Goal: Transaction & Acquisition: Book appointment/travel/reservation

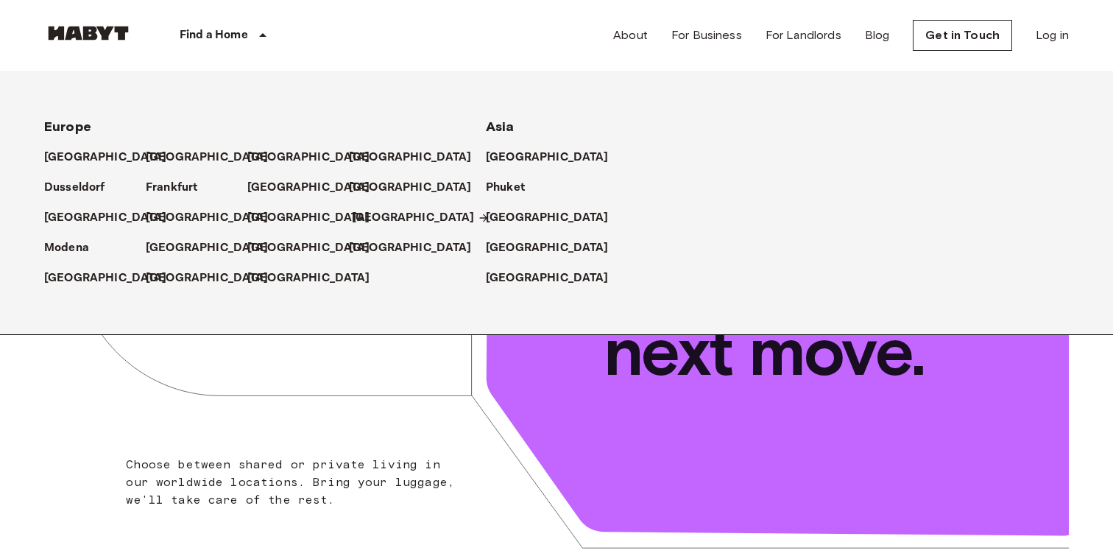
click at [383, 217] on link "[GEOGRAPHIC_DATA]" at bounding box center [421, 218] width 138 height 18
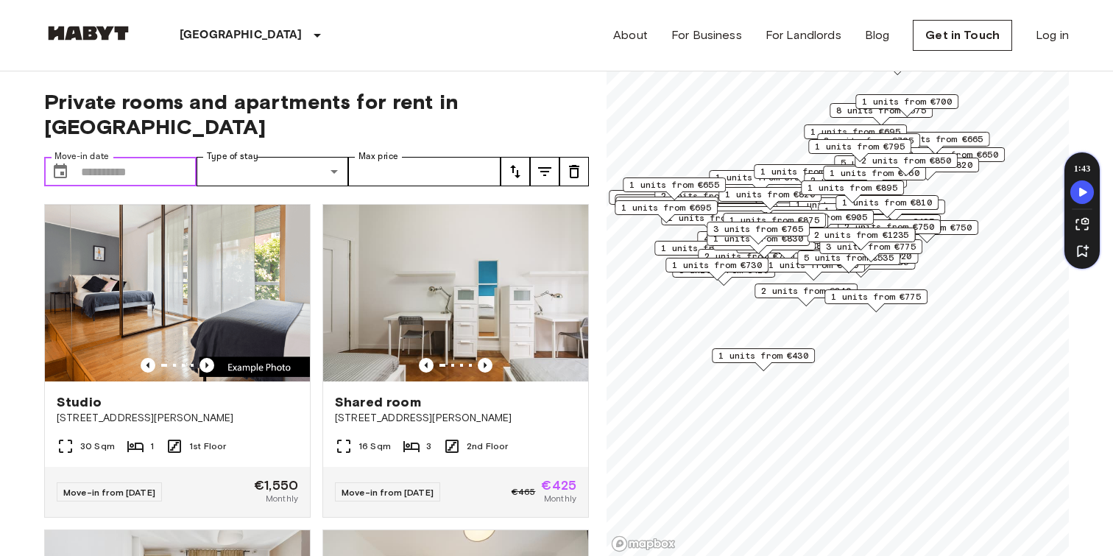
click at [130, 157] on input "Move-in date" at bounding box center [139, 171] width 116 height 29
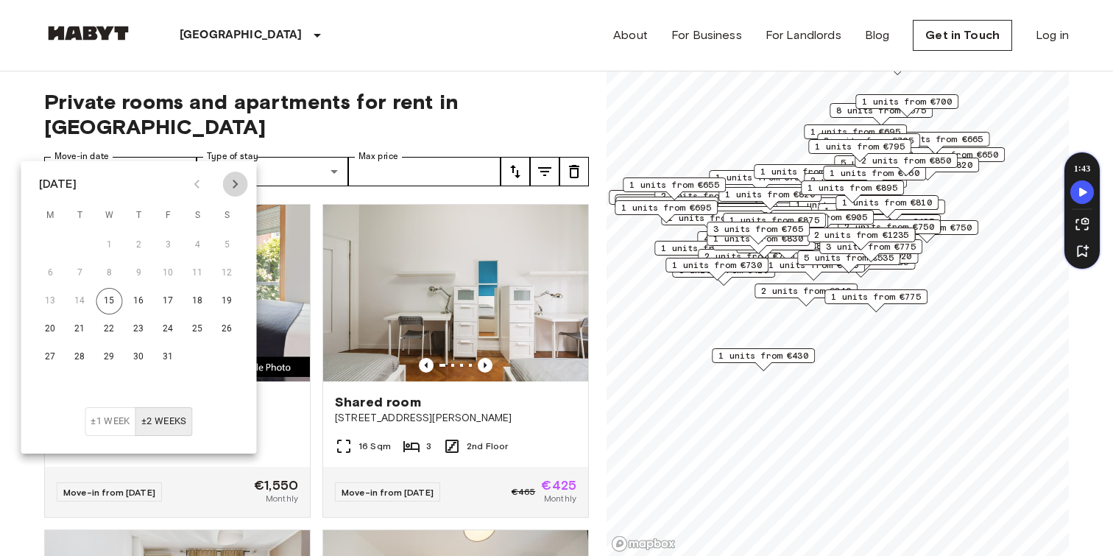
click at [242, 182] on icon "Next month" at bounding box center [236, 184] width 18 height 18
click at [226, 237] on button "1" at bounding box center [227, 245] width 26 height 26
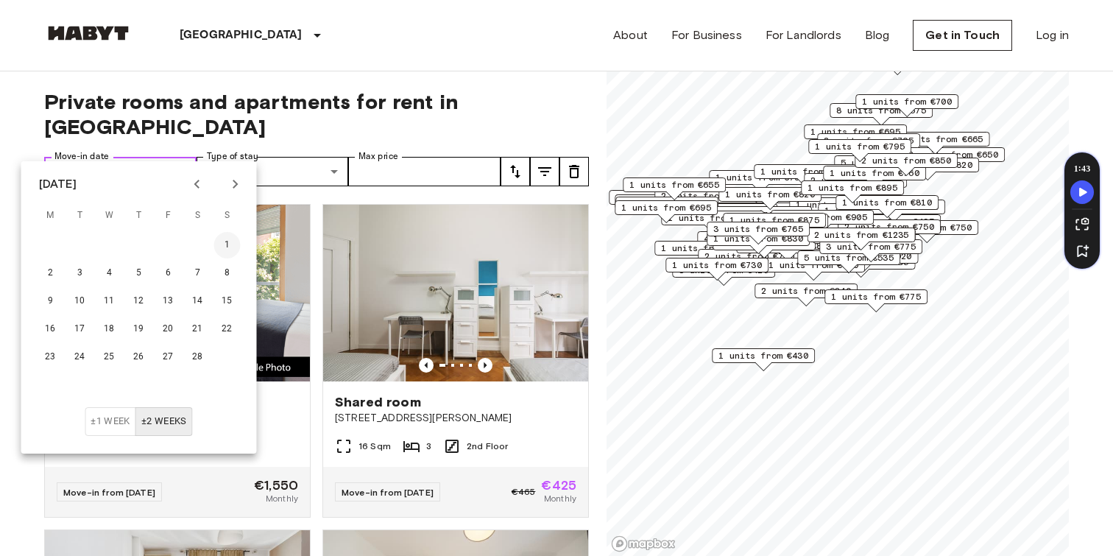
type input "**********"
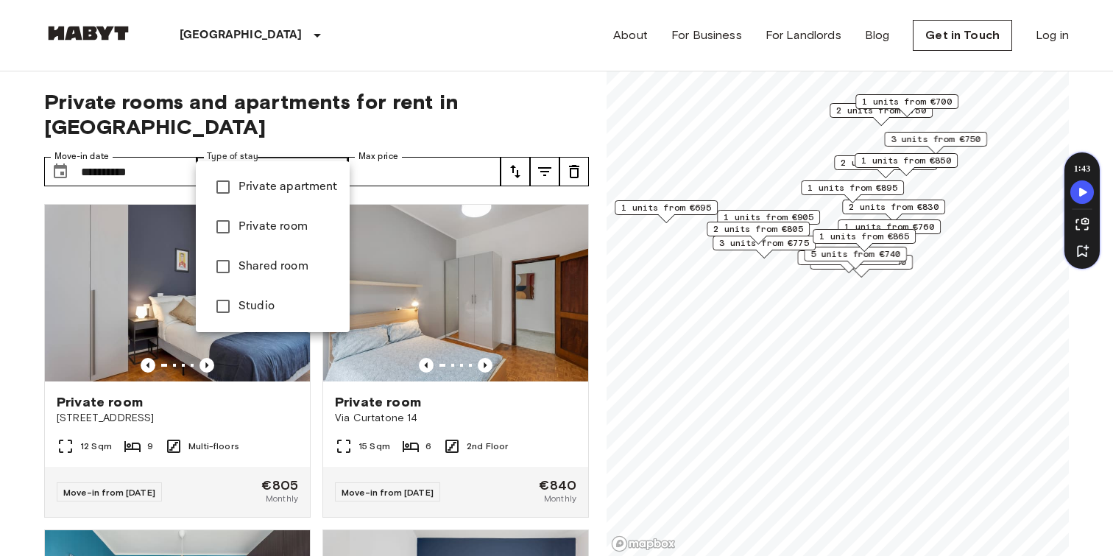
click at [414, 157] on div at bounding box center [556, 278] width 1113 height 556
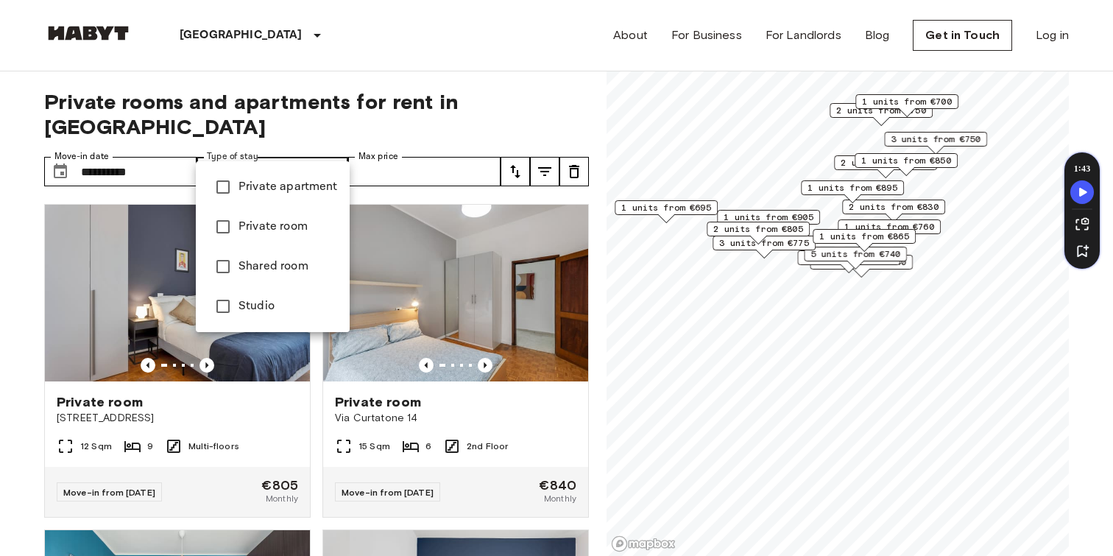
click at [286, 215] on li "Private room" at bounding box center [273, 227] width 154 height 40
type input "**********"
click at [461, 94] on div at bounding box center [556, 278] width 1113 height 556
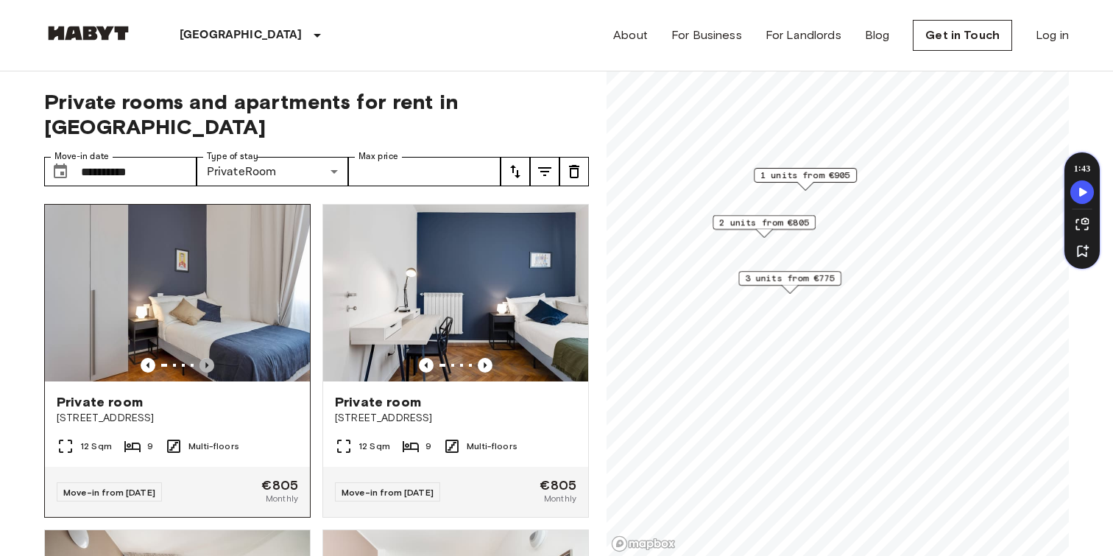
click at [208, 358] on icon "Previous image" at bounding box center [206, 365] width 15 height 15
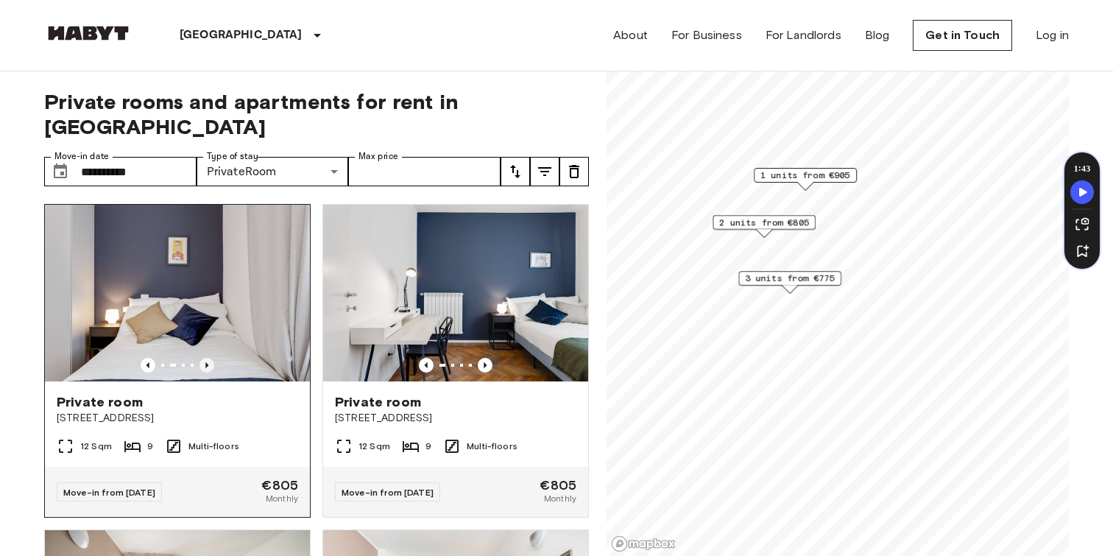
click at [208, 358] on icon "Previous image" at bounding box center [206, 365] width 15 height 15
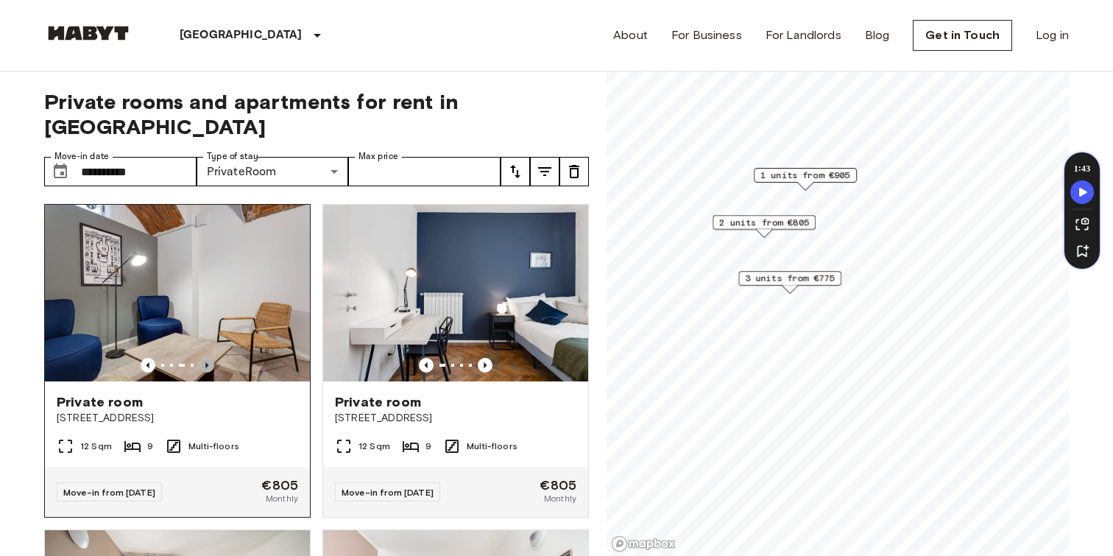
click at [208, 358] on icon "Previous image" at bounding box center [206, 365] width 15 height 15
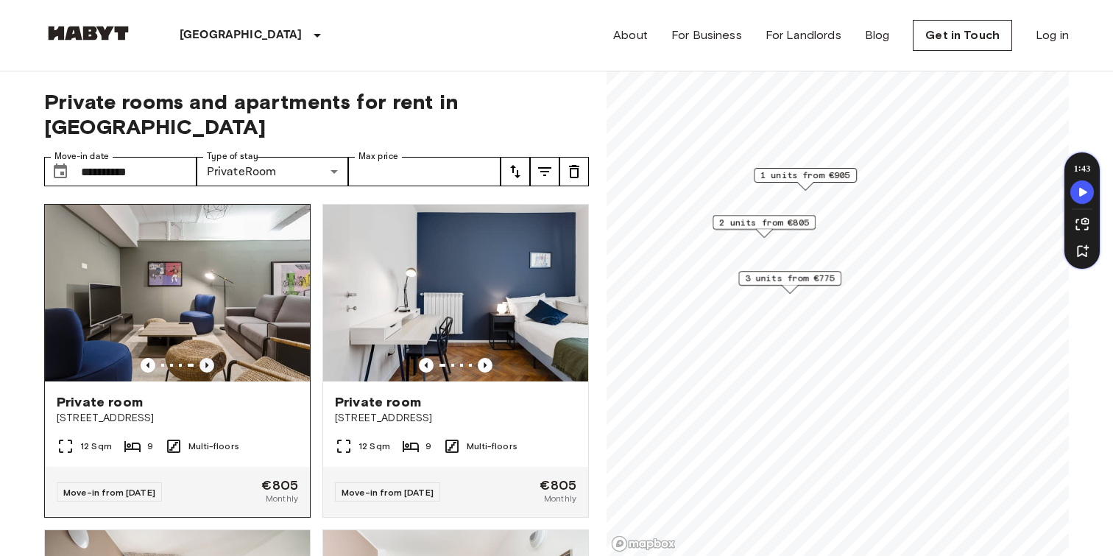
click at [208, 358] on icon "Previous image" at bounding box center [206, 365] width 15 height 15
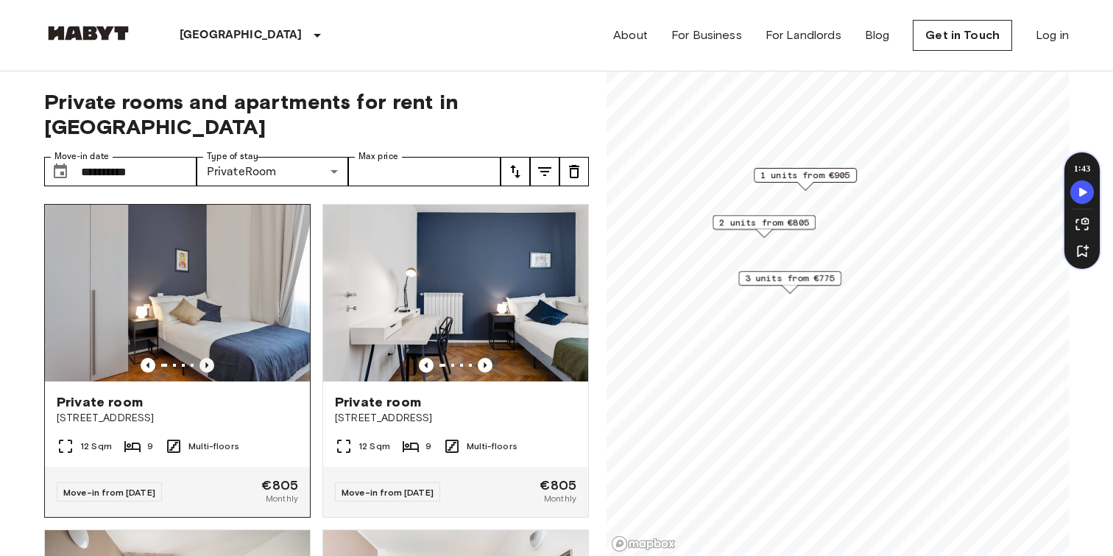
click at [208, 358] on icon "Previous image" at bounding box center [206, 365] width 15 height 15
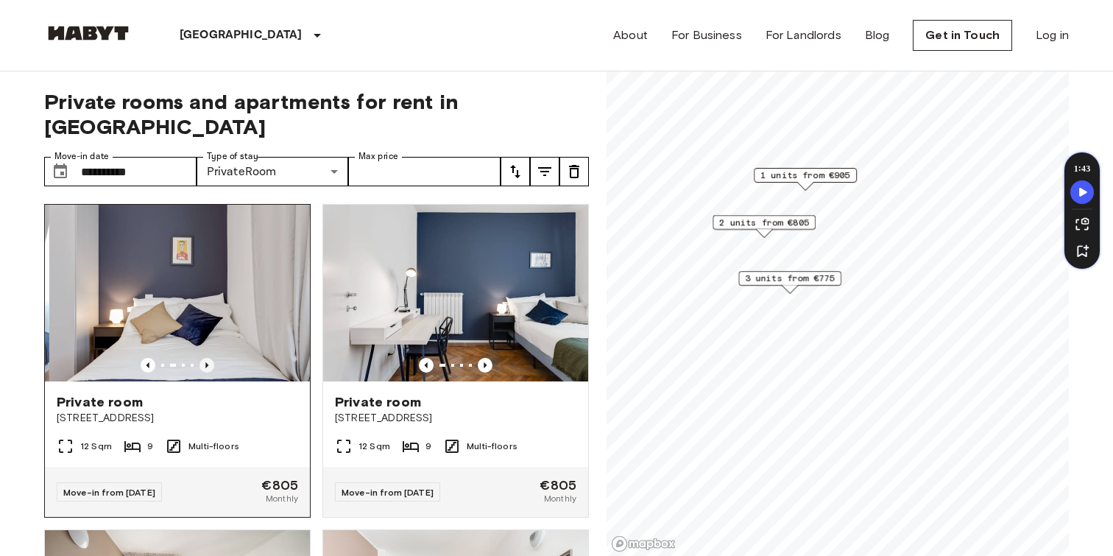
click at [208, 358] on icon "Previous image" at bounding box center [206, 365] width 15 height 15
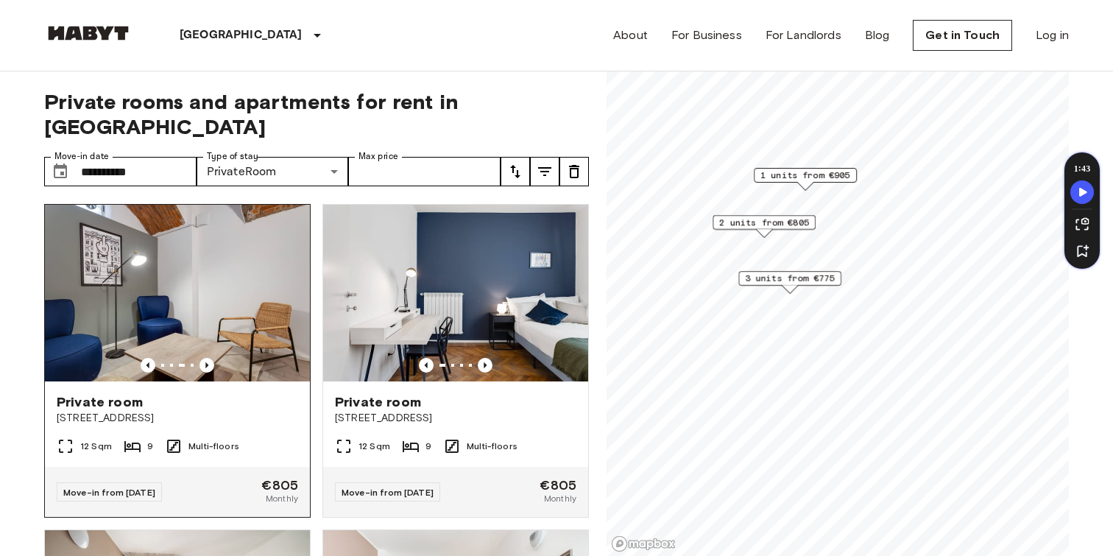
click at [215, 411] on span "Via Quarnero 1" at bounding box center [177, 418] width 241 height 15
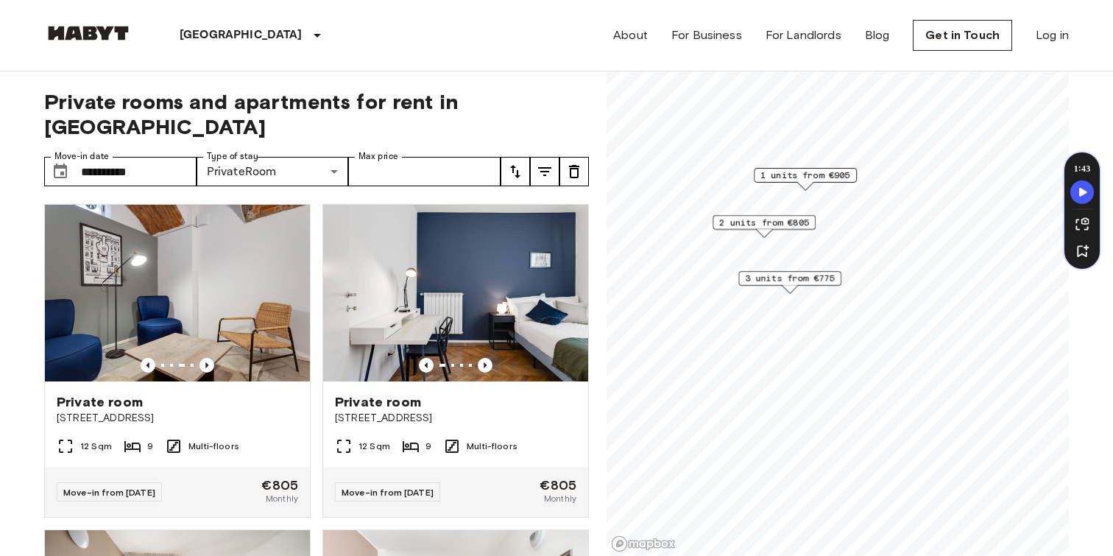
click at [519, 163] on icon "tune" at bounding box center [515, 172] width 18 height 18
click at [560, 201] on li "Lowest price" at bounding box center [573, 201] width 147 height 26
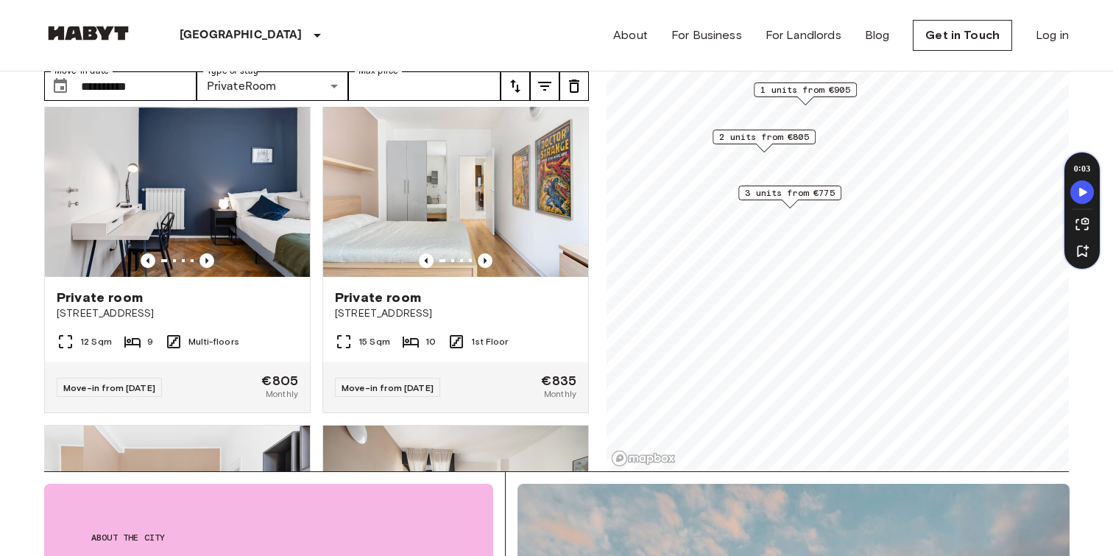
scroll to position [363, 0]
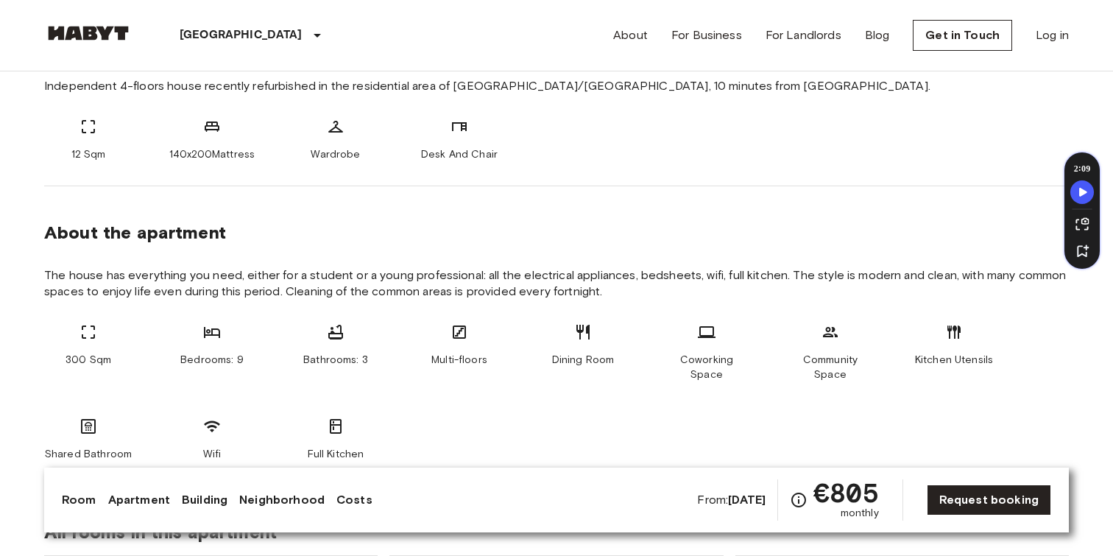
scroll to position [596, 0]
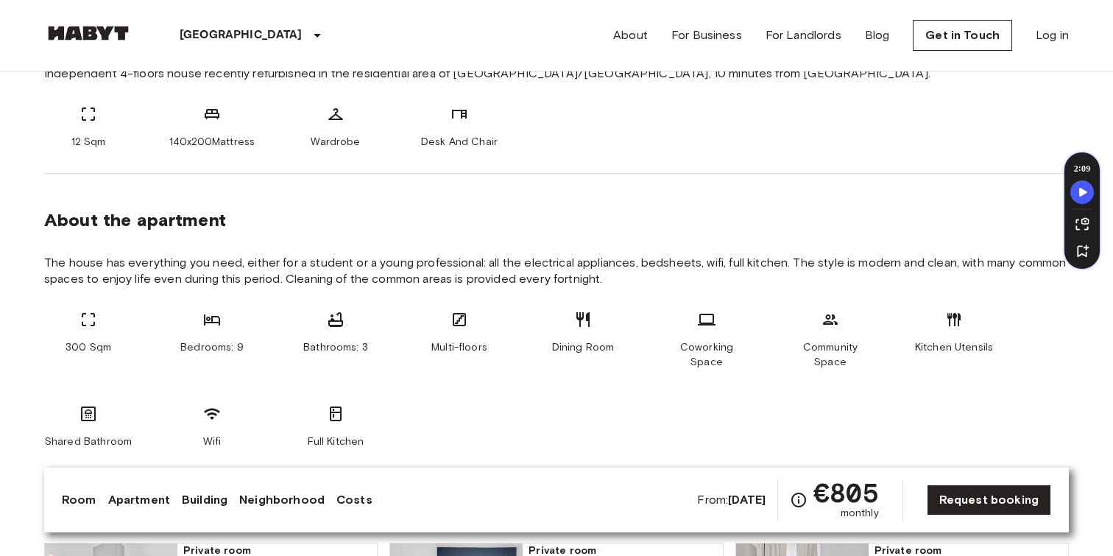
click at [333, 266] on span "The house has everything you need, either for a student or a young professional…" at bounding box center [556, 271] width 1024 height 32
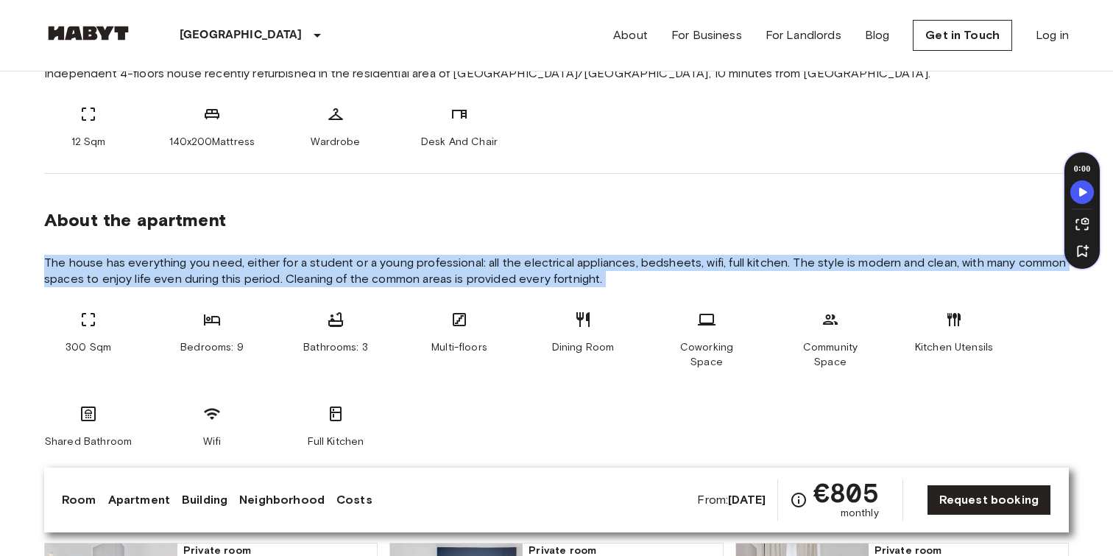
click at [333, 266] on span "The house has everything you need, either for a student or a young professional…" at bounding box center [556, 271] width 1024 height 32
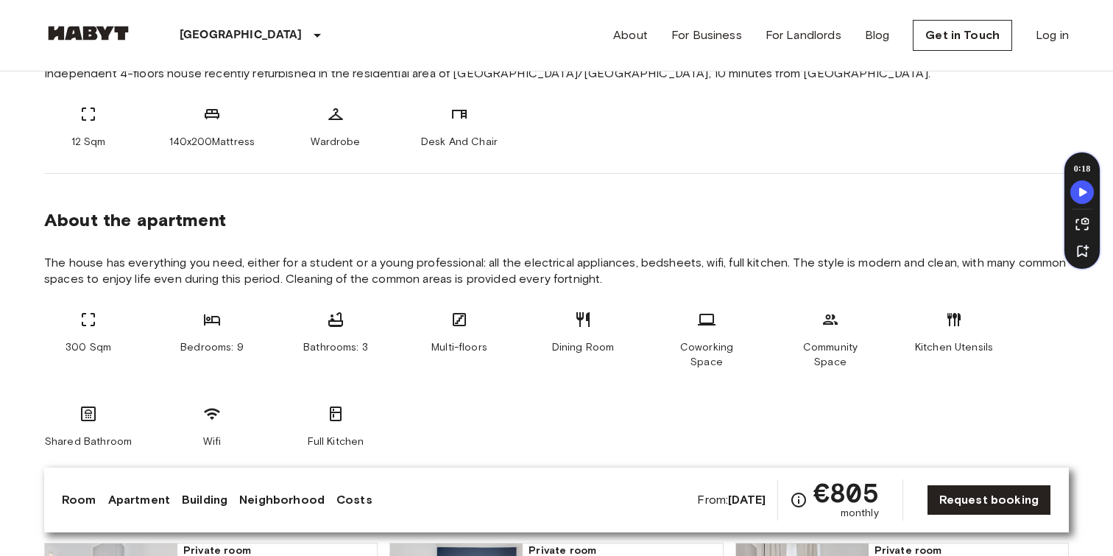
click at [384, 266] on span "The house has everything you need, either for a student or a young professional…" at bounding box center [556, 271] width 1024 height 32
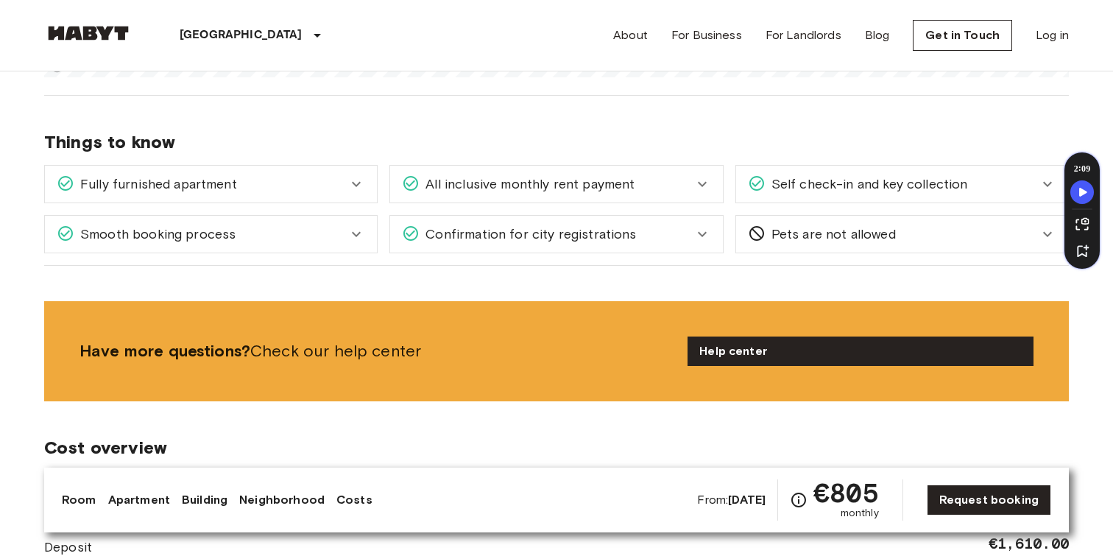
scroll to position [1647, 0]
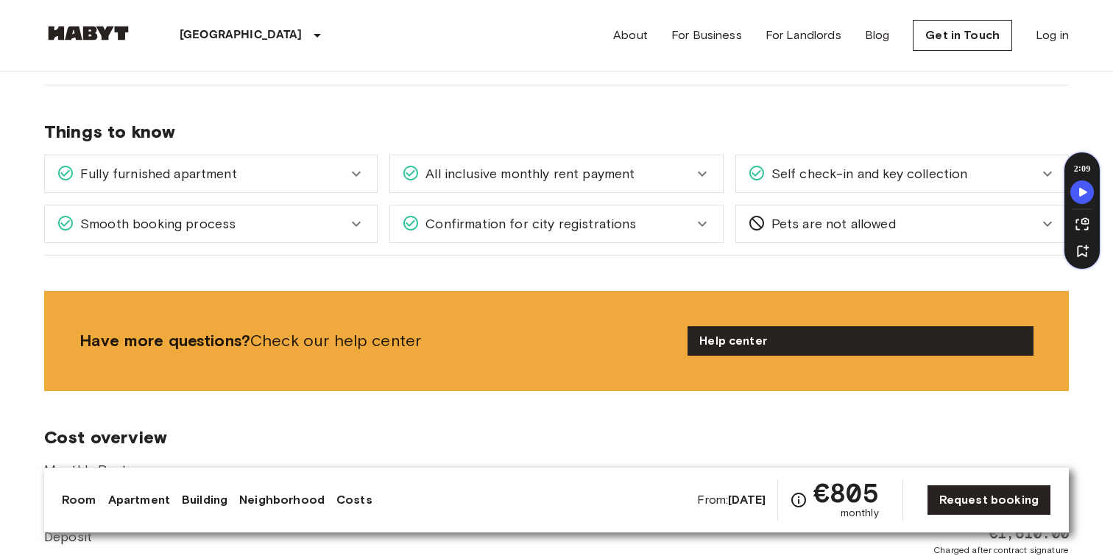
click at [837, 164] on span "Self check-in and key collection" at bounding box center [866, 173] width 202 height 19
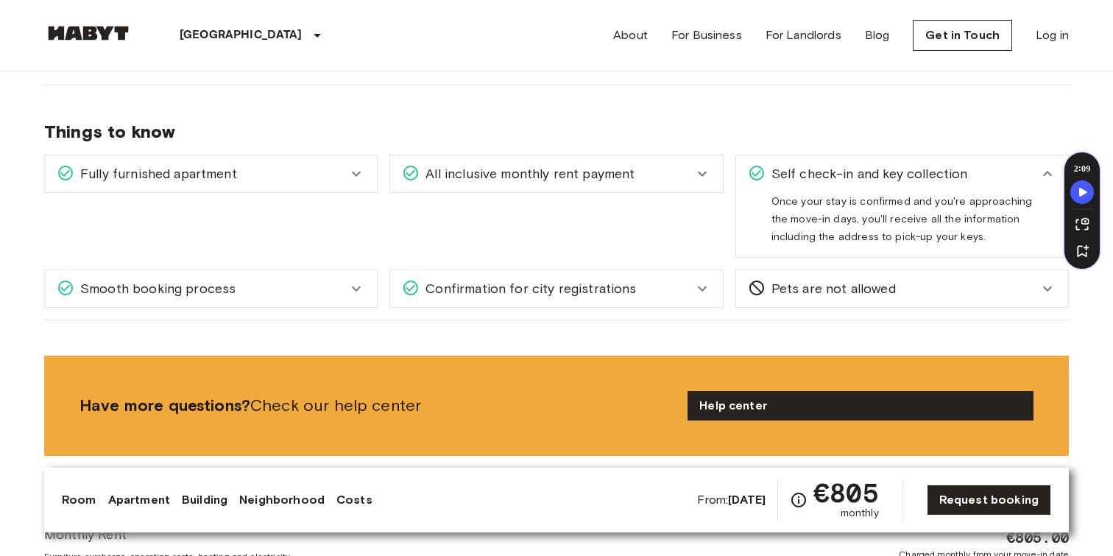
click at [853, 164] on span "Self check-in and key collection" at bounding box center [866, 173] width 202 height 19
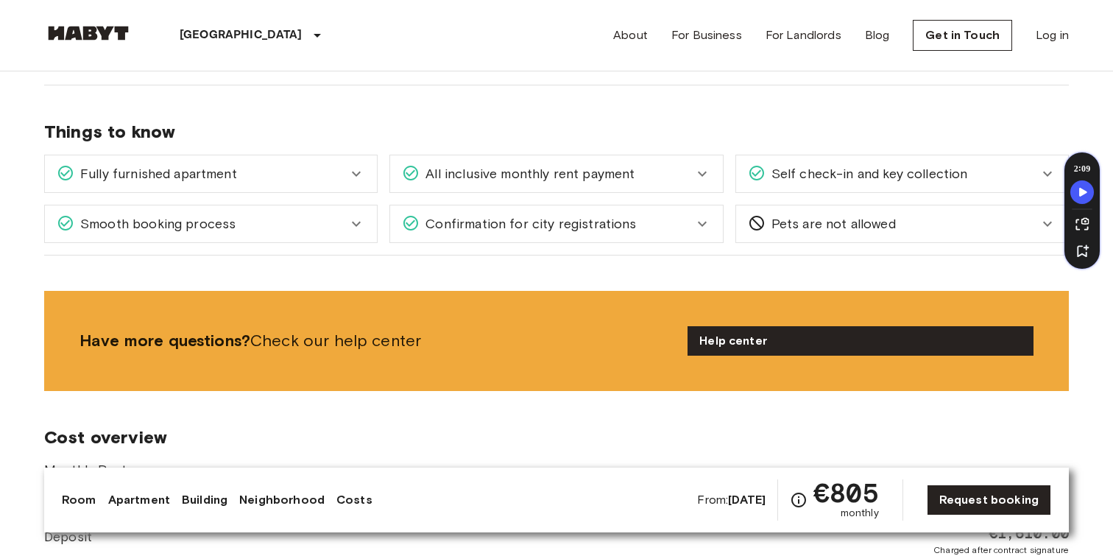
click at [653, 217] on div "Confirmation for city registrations" at bounding box center [547, 223] width 291 height 19
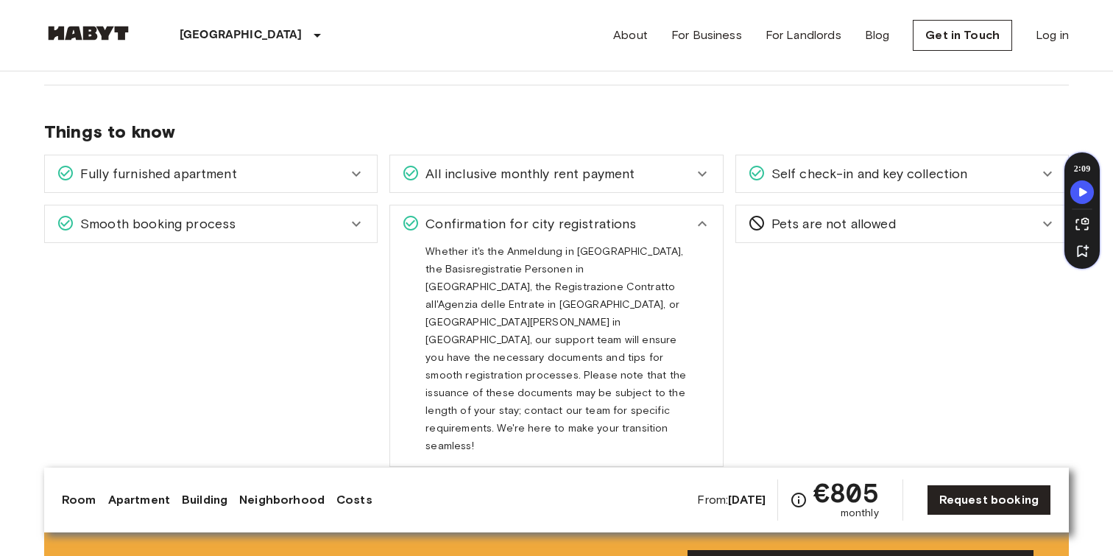
click at [667, 214] on div "Confirmation for city registrations" at bounding box center [547, 223] width 291 height 19
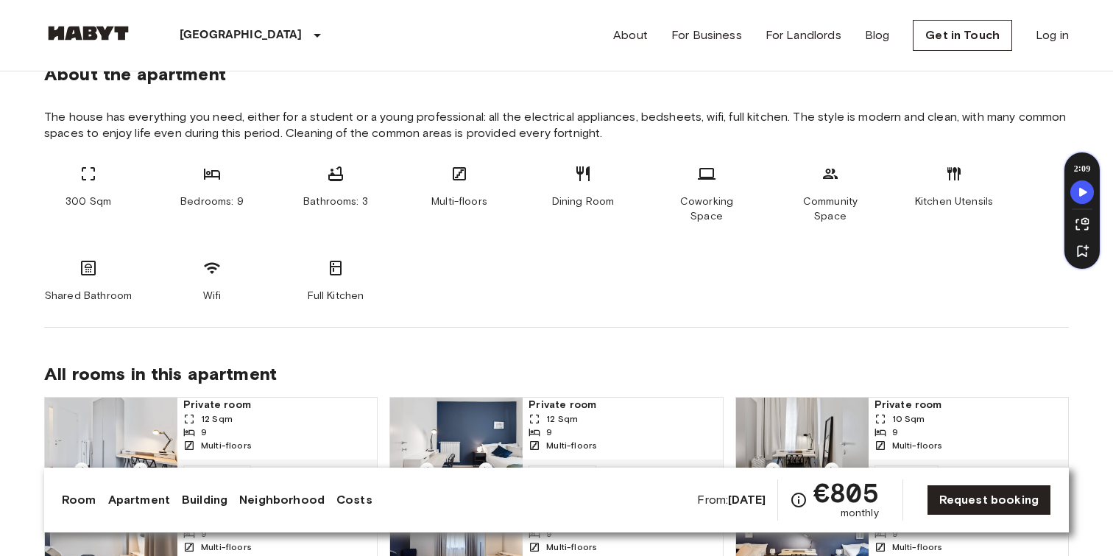
scroll to position [738, 0]
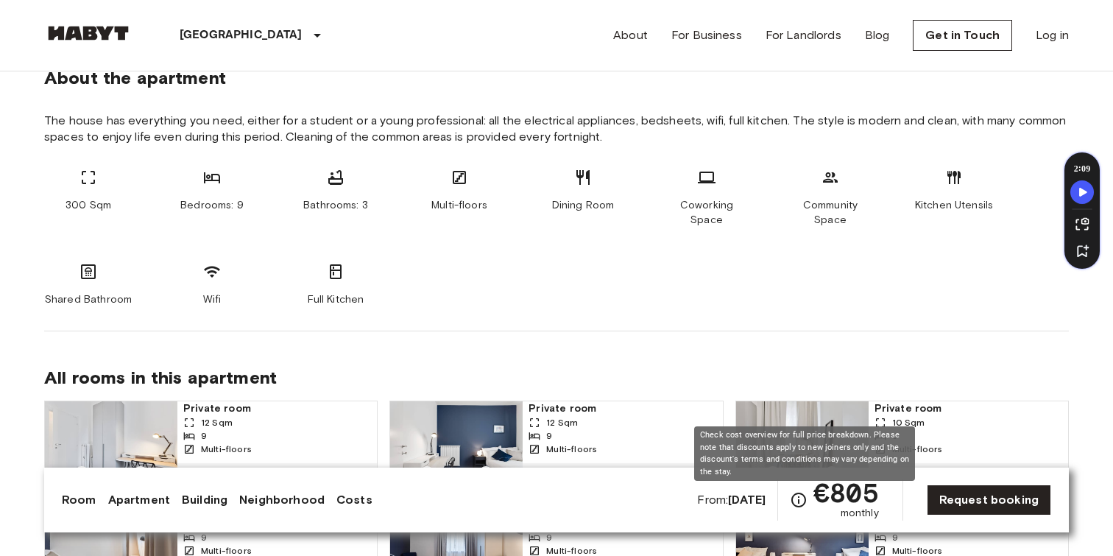
click at [807, 502] on icon "Check cost overview for full price breakdown. Please note that discounts apply …" at bounding box center [799, 500] width 18 height 18
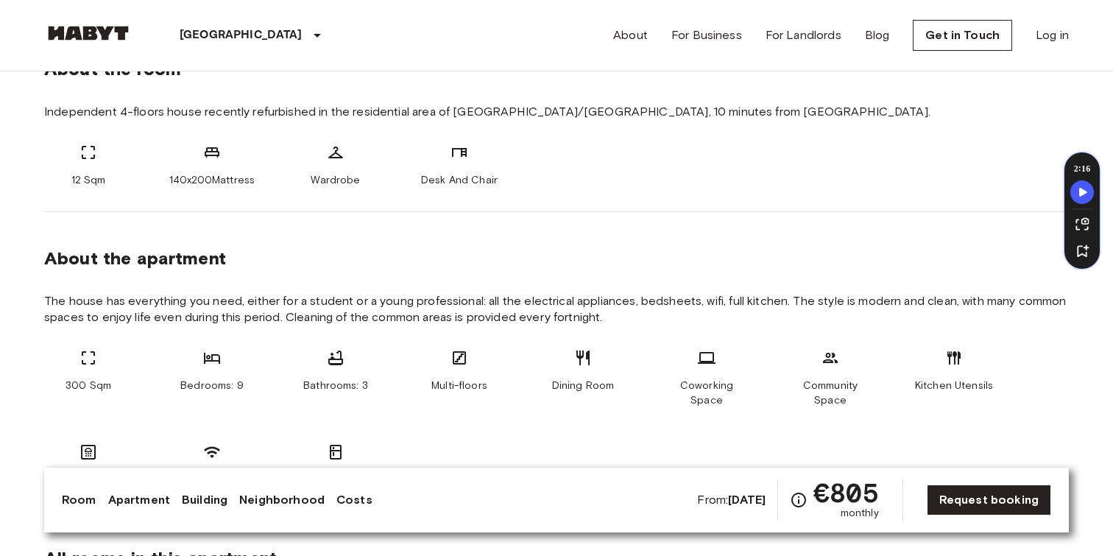
scroll to position [0, 0]
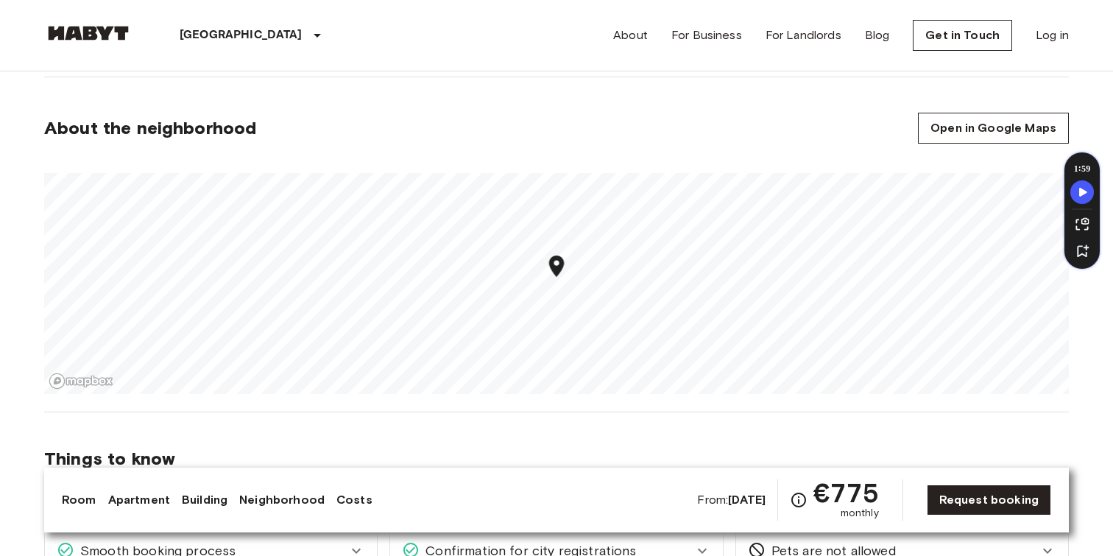
scroll to position [1322, 0]
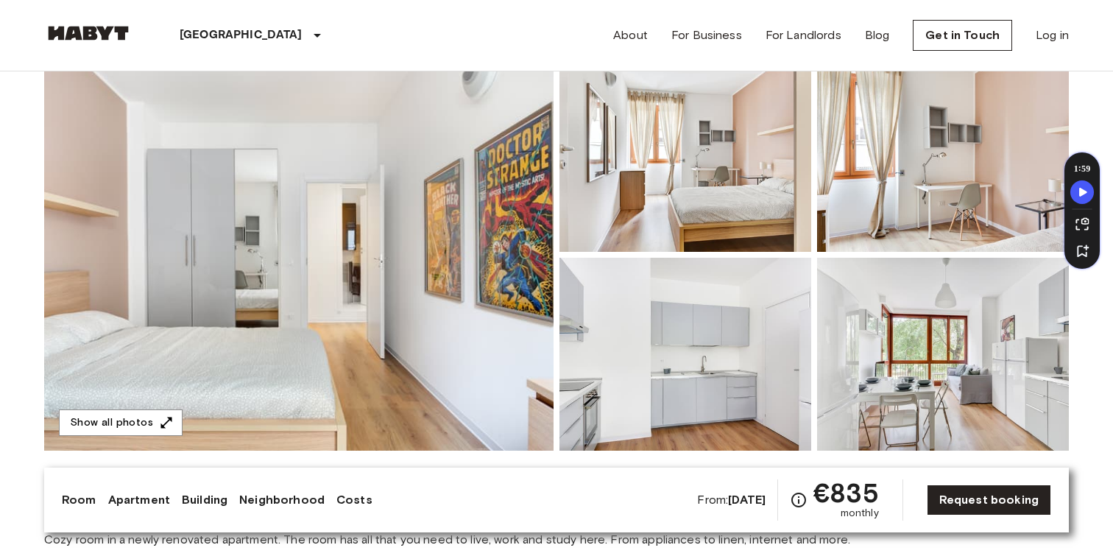
scroll to position [141, 0]
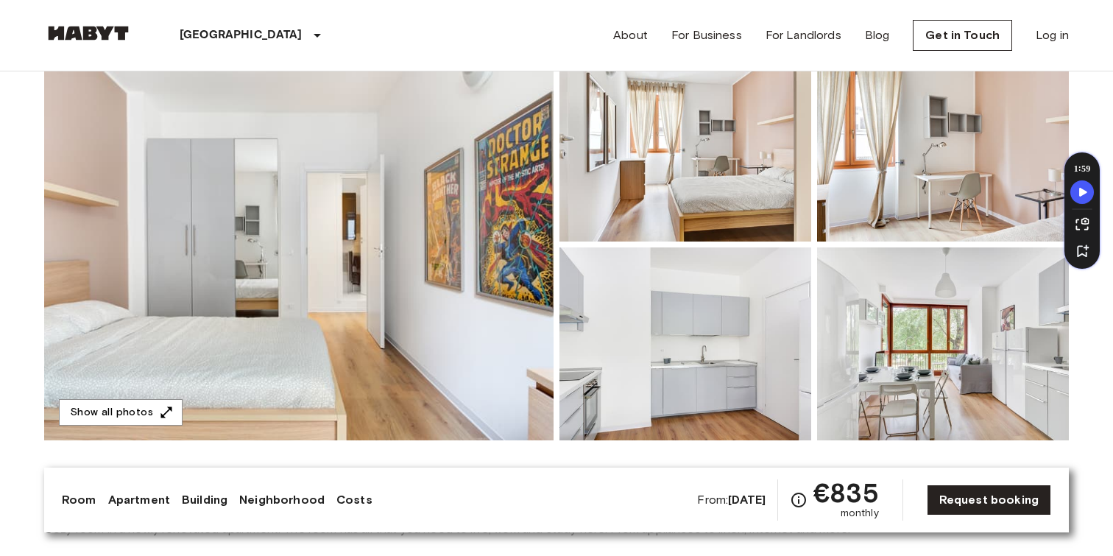
click at [445, 272] on img at bounding box center [298, 244] width 509 height 391
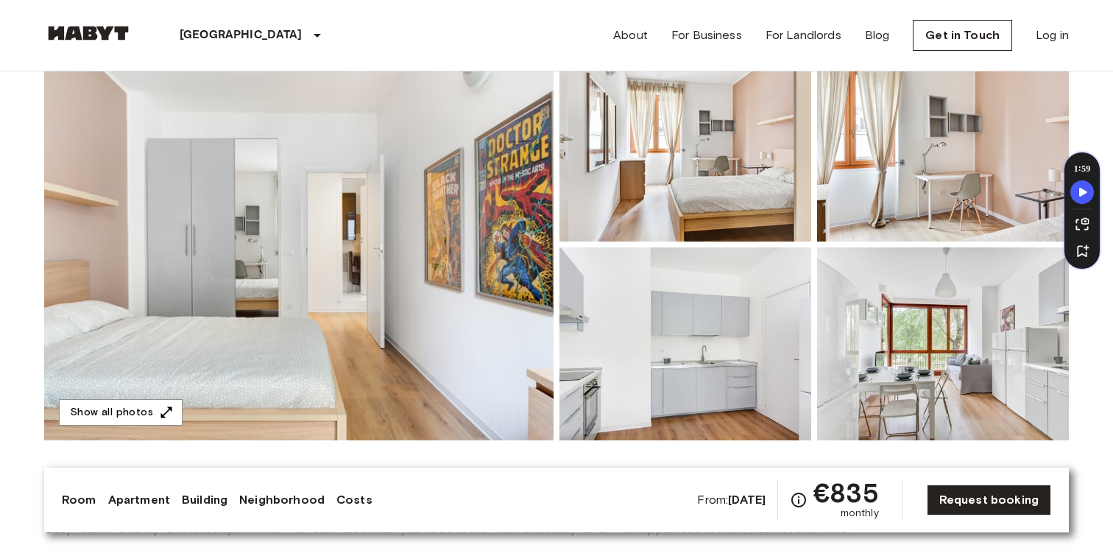
scroll to position [0, 0]
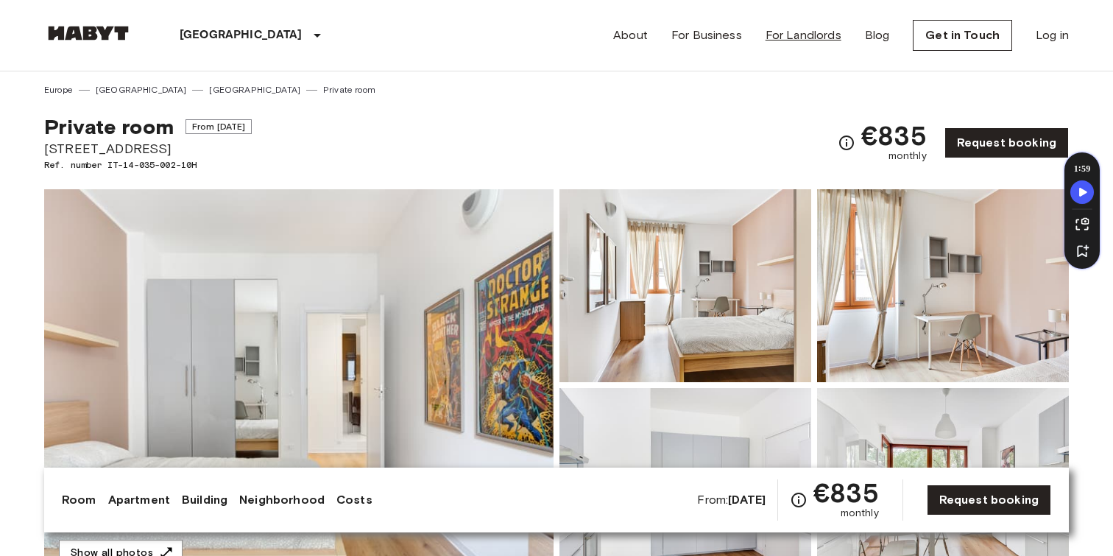
click at [806, 33] on link "For Landlords" at bounding box center [803, 35] width 76 height 18
